Goal: Browse casually: Explore the website without a specific task or goal

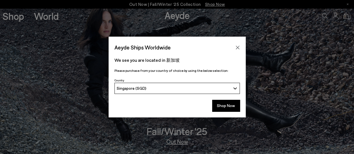
click at [236, 43] on div "Aeyde Ships Worldwide" at bounding box center [177, 45] width 137 height 16
click at [239, 48] on icon "Close" at bounding box center [238, 48] width 4 height 4
click at [239, 48] on img at bounding box center [177, 81] width 354 height 146
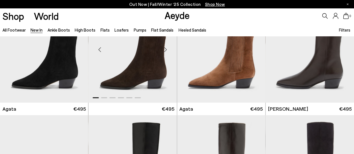
scroll to position [252, 0]
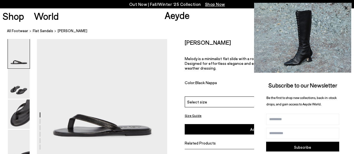
drag, startPoint x: 54, startPoint y: 0, endPoint x: 101, endPoint y: 20, distance: 50.7
click at [101, 20] on div "Shop World Aeyde 0" at bounding box center [177, 15] width 354 height 15
click at [72, 26] on nav "All Footwear flat sandals Melody Leather Thong Sandal" at bounding box center [180, 31] width 347 height 15
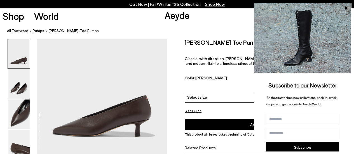
click at [161, 33] on ol "All Footwear pumps Clara Pointed-Toe Pumps" at bounding box center [180, 31] width 347 height 6
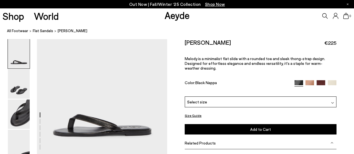
drag, startPoint x: 0, startPoint y: 0, endPoint x: 114, endPoint y: 25, distance: 116.6
click at [114, 25] on nav "All Footwear flat sandals Melody Leather Thong Sandal" at bounding box center [180, 31] width 347 height 15
